Goal: Find specific page/section: Find specific page/section

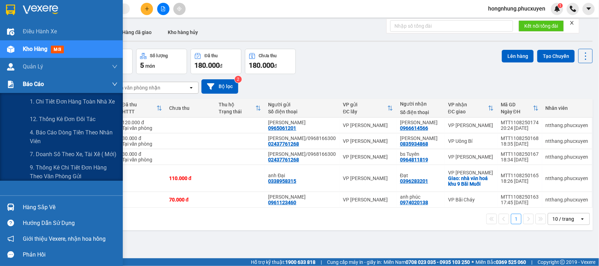
click at [37, 85] on span "Báo cáo" at bounding box center [33, 84] width 21 height 9
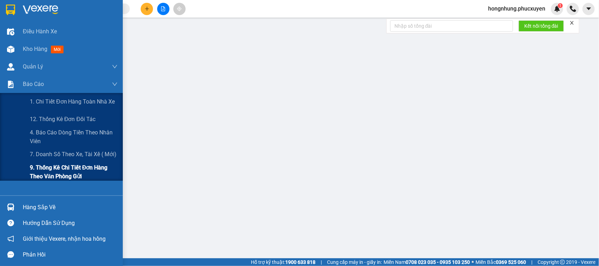
click at [52, 167] on span "9. Thống kê chi tiết đơn hàng theo văn phòng gửi" at bounding box center [74, 172] width 88 height 18
